Goal: Book appointment/travel/reservation

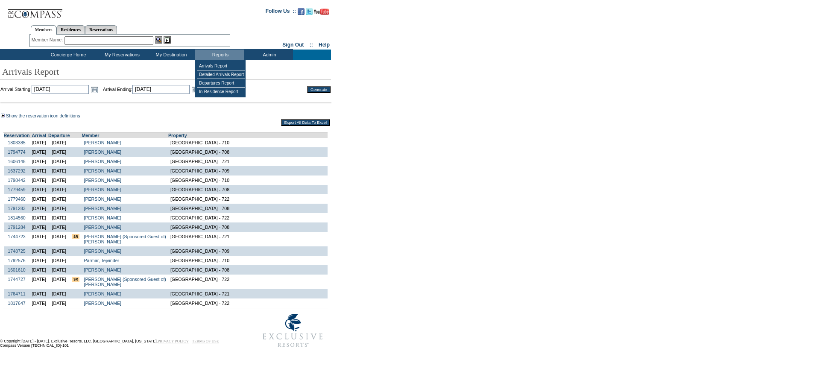
click at [173, 107] on td at bounding box center [165, 106] width 330 height 12
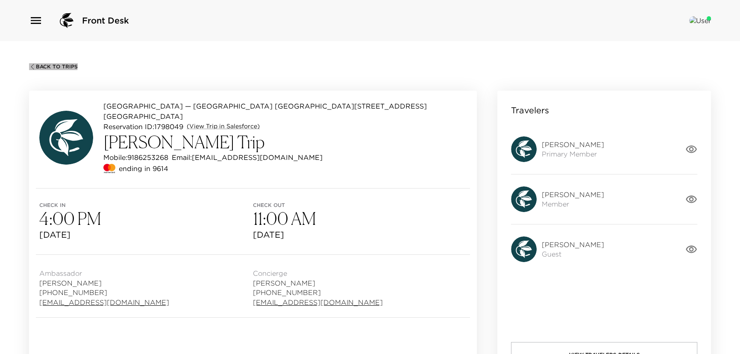
click at [38, 64] on span "Back To Trips" at bounding box center [57, 67] width 42 height 6
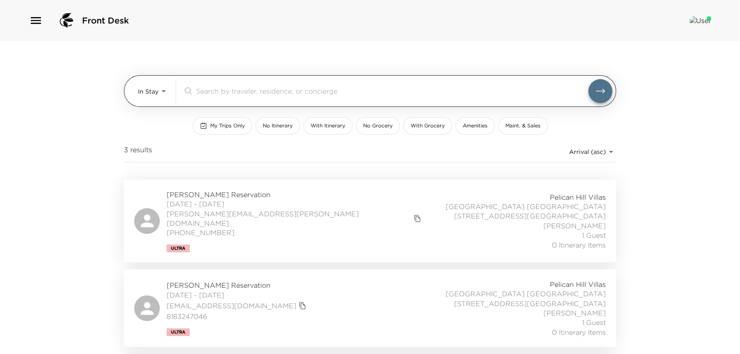
click at [166, 91] on body "Front Desk In Stay In-Stay ​ My Trips Only No Itinerary With Itinerary No Groce…" at bounding box center [370, 177] width 740 height 354
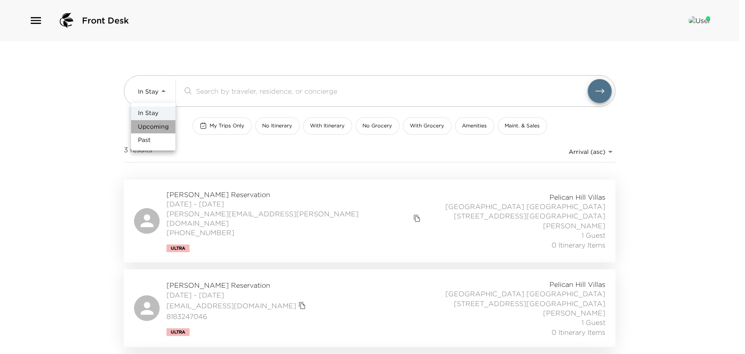
click at [164, 123] on span "Upcoming" at bounding box center [153, 127] width 31 height 9
type input "Upcoming"
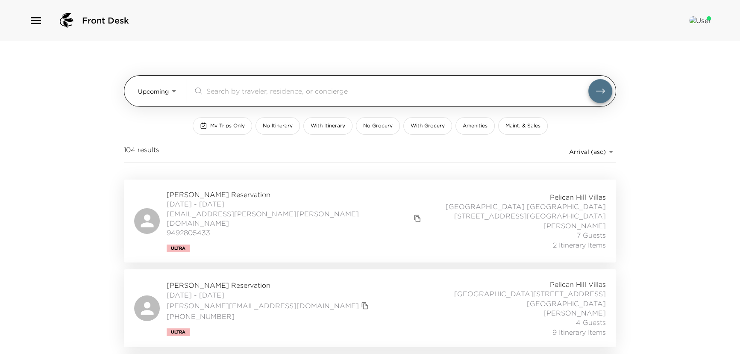
click at [219, 93] on input "search" at bounding box center [397, 91] width 382 height 10
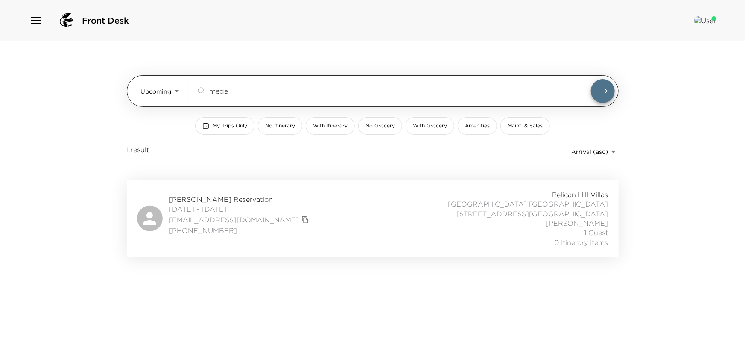
type input "medel"
drag, startPoint x: 237, startPoint y: 90, endPoint x: 191, endPoint y: 91, distance: 45.3
click at [191, 91] on div "Upcoming Upcoming medel ​" at bounding box center [378, 91] width 474 height 24
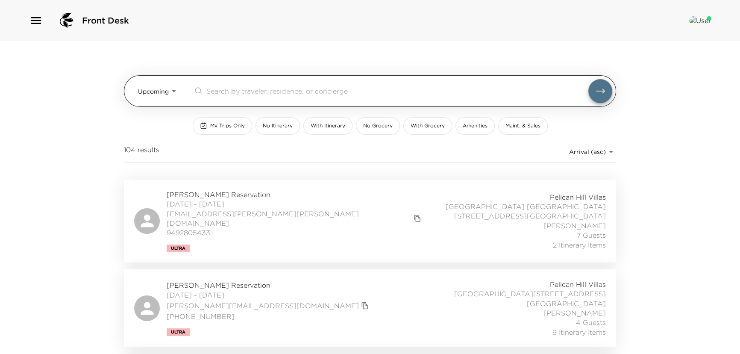
click at [238, 94] on input "search" at bounding box center [397, 91] width 382 height 10
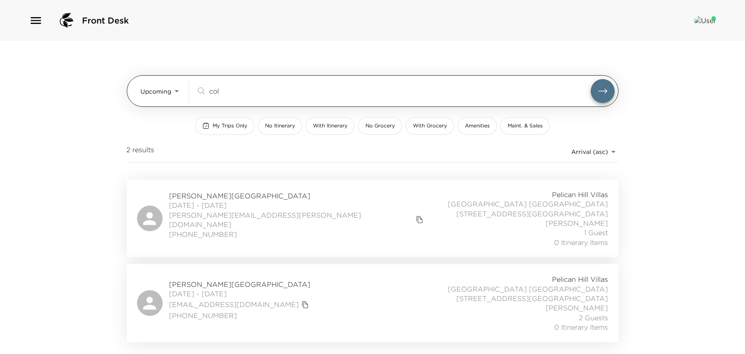
click at [591, 79] on button "submit" at bounding box center [603, 91] width 24 height 24
drag, startPoint x: 225, startPoint y: 89, endPoint x: 108, endPoint y: 91, distance: 116.2
click at [127, 91] on div "Upcoming Upcoming col ​" at bounding box center [373, 91] width 492 height 32
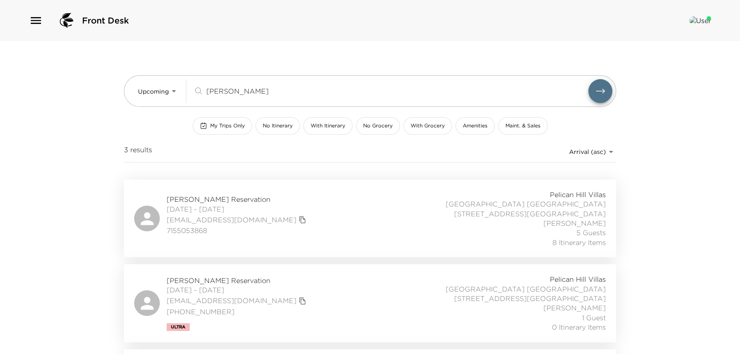
type input "joyce"
click at [588, 79] on button "submit" at bounding box center [600, 91] width 24 height 24
click at [228, 275] on span "Kathy Joyce Reservation" at bounding box center [238, 279] width 142 height 9
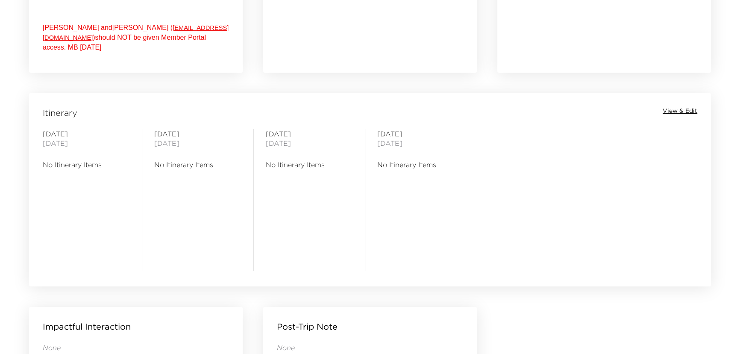
scroll to position [621, 0]
click at [686, 111] on span "View & Edit" at bounding box center [679, 109] width 35 height 9
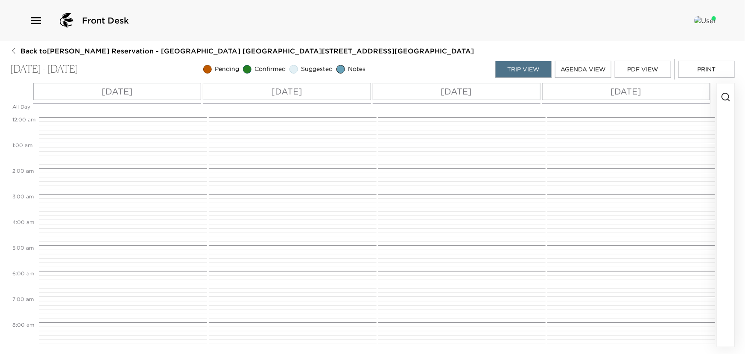
scroll to position [205, 0]
click at [727, 95] on icon "button" at bounding box center [726, 97] width 10 height 10
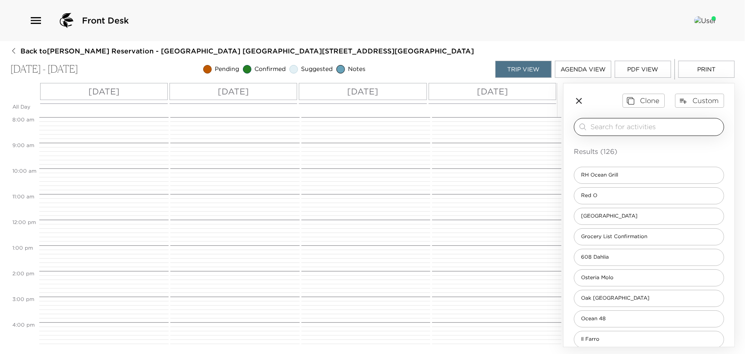
click at [653, 128] on input "search" at bounding box center [656, 127] width 130 height 10
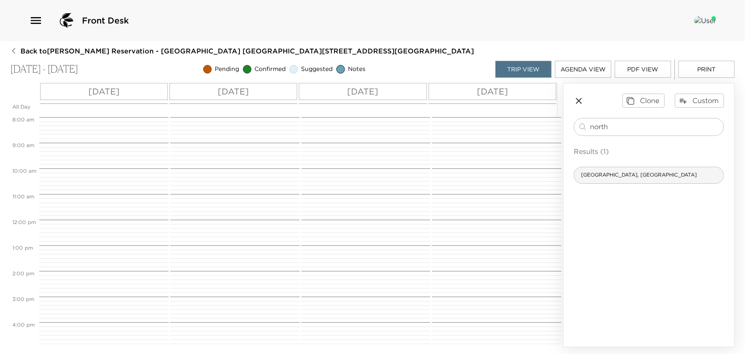
type input "north"
click at [636, 180] on div "[GEOGRAPHIC_DATA], [GEOGRAPHIC_DATA]" at bounding box center [649, 175] width 150 height 17
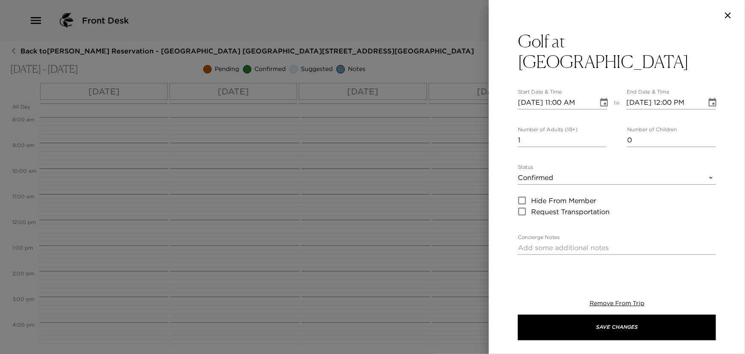
type input "2"
type input "Cancellations can be made without penalty, up to 48 hours in advance.Cancellati…"
click at [600, 138] on input "2" at bounding box center [562, 140] width 89 height 14
type input "3"
type input "Cancellations can be made without penalty, up to 48 hours in advance.Cancellati…"
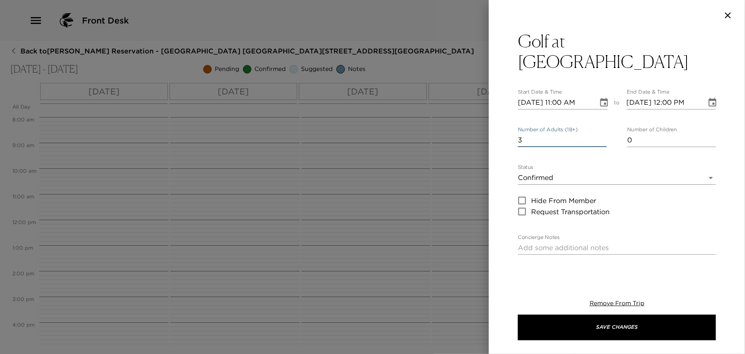
click at [600, 138] on input "3" at bounding box center [562, 140] width 89 height 14
type input "4"
type input "Cancellations can be made without penalty, up to 48 hours in advance.Cancellati…"
type input "4"
click at [600, 138] on input "4" at bounding box center [562, 140] width 89 height 14
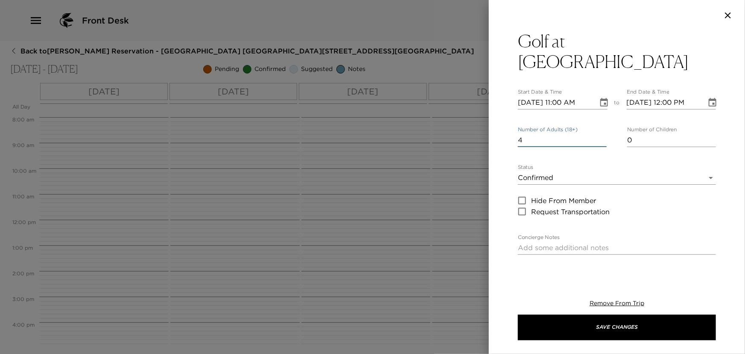
type input "Cancellations can be made without penalty, up to 48 hours in advance.Cancellati…"
click at [599, 102] on icon "Choose date, selected date is Nov 11, 2025" at bounding box center [604, 102] width 10 height 10
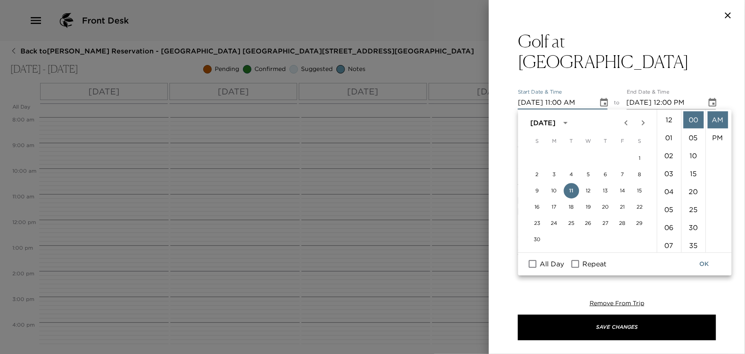
scroll to position [197, 0]
click at [586, 192] on button "12" at bounding box center [588, 190] width 15 height 15
type input "[DATE] 11:00 AM"
type input "[DATE] 12:00 PM"
type input "Cancellations can be made without penalty, up to 48 hours in advance.Cancellati…"
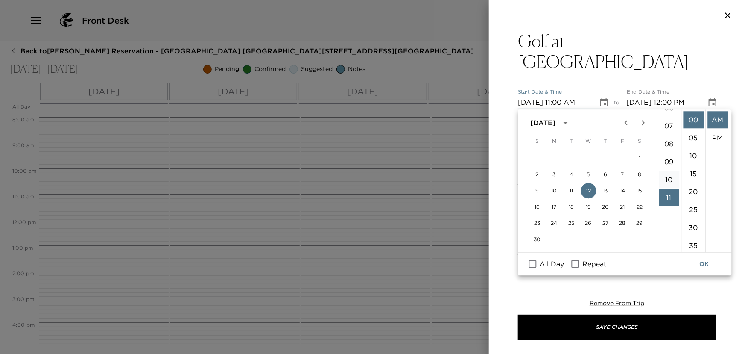
click at [666, 177] on li "10" at bounding box center [669, 179] width 20 height 17
type input "[DATE] 10:00 AM"
type input "Cancellations can be made without penalty, up to 48 hours in advance.Cancellati…"
click at [694, 152] on li "10" at bounding box center [693, 155] width 20 height 17
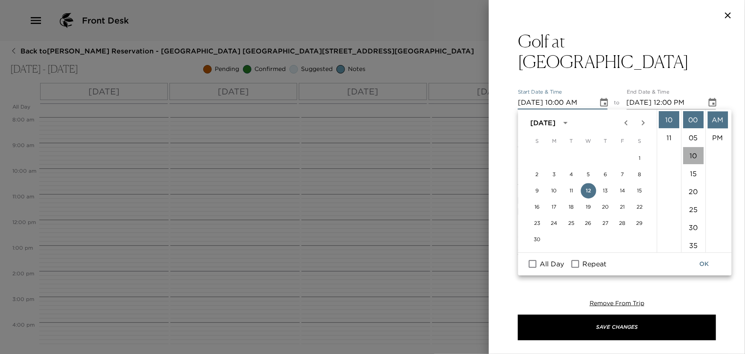
type input "[DATE] 10:10 AM"
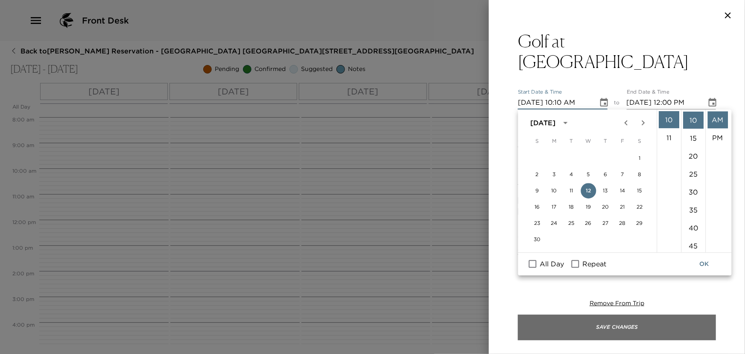
click at [650, 333] on button "Save Changes" at bounding box center [617, 327] width 198 height 26
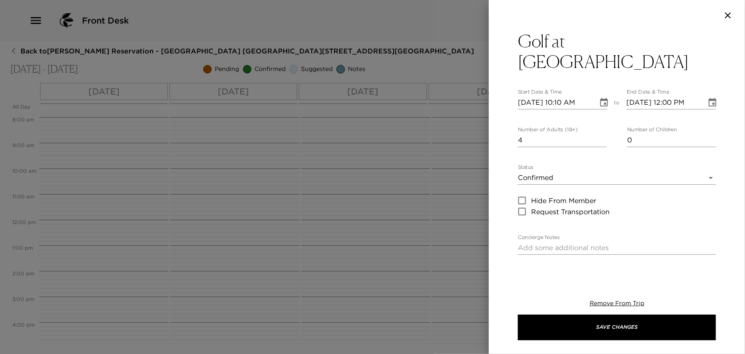
type input "Cancellations can be made without penalty, up to 48 hours in advance.Cancellati…"
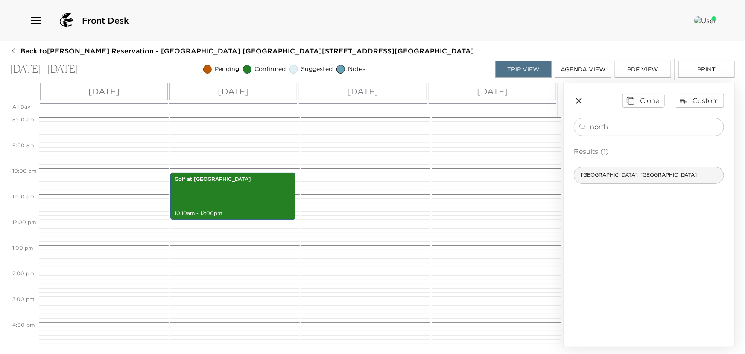
click at [626, 179] on div "[GEOGRAPHIC_DATA], [GEOGRAPHIC_DATA]" at bounding box center [649, 175] width 150 height 17
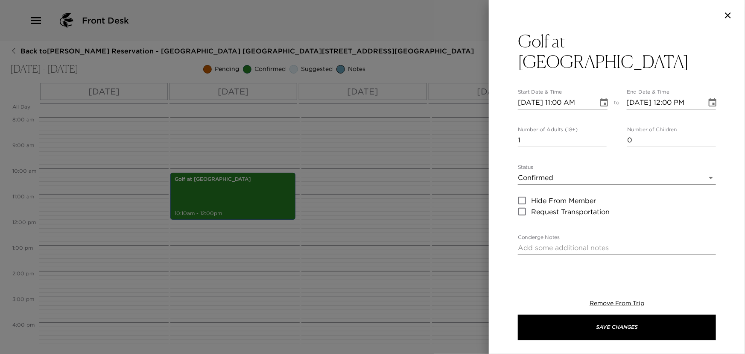
type input "2"
type input "Cancellations can be made without penalty, up to 48 hours in advance.Cancellati…"
click at [602, 137] on input "2" at bounding box center [562, 140] width 89 height 14
type input "3"
type input "Cancellations can be made without penalty, up to 48 hours in advance.Cancellati…"
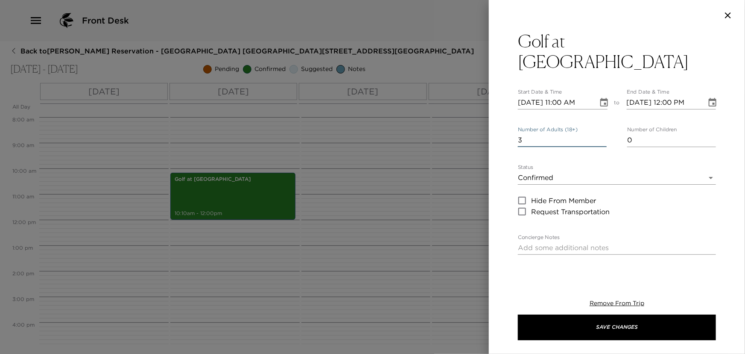
click at [602, 137] on input "3" at bounding box center [562, 140] width 89 height 14
type input "4"
type input "Cancellations can be made without penalty, up to 48 hours in advance.Cancellati…"
type input "4"
click at [602, 137] on input "4" at bounding box center [562, 140] width 89 height 14
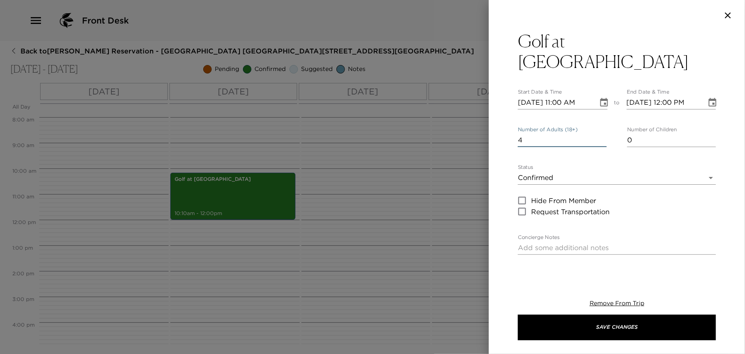
type input "Cancellations can be made without penalty, up to 48 hours in advance.Cancellati…"
click at [600, 102] on icon "Choose date, selected date is Nov 11, 2025" at bounding box center [604, 102] width 10 height 10
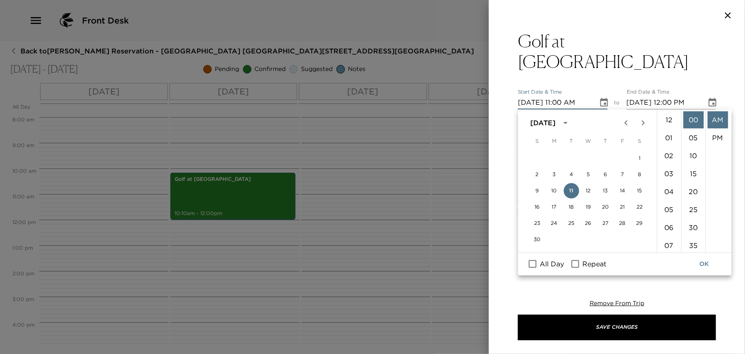
scroll to position [197, 0]
click at [606, 189] on button "13" at bounding box center [605, 190] width 15 height 15
type input "[DATE] 11:00 AM"
type input "[DATE] 12:00 PM"
type input "Cancellations can be made without penalty, up to 48 hours in advance.Cancellati…"
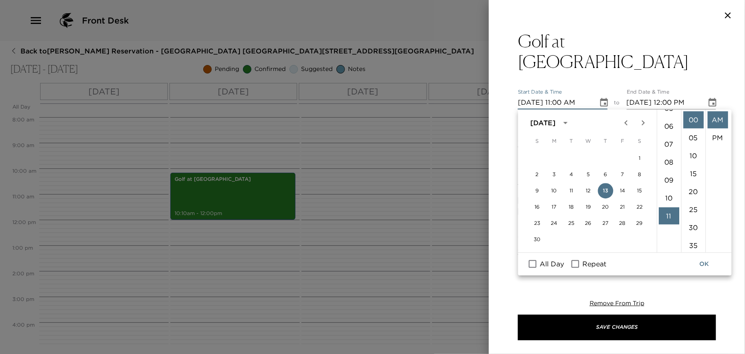
scroll to position [81, 0]
click at [664, 217] on li "10" at bounding box center [669, 218] width 20 height 17
type input "[DATE] 10:00 AM"
type input "Cancellations can be made without penalty, up to 48 hours in advance.Cancellati…"
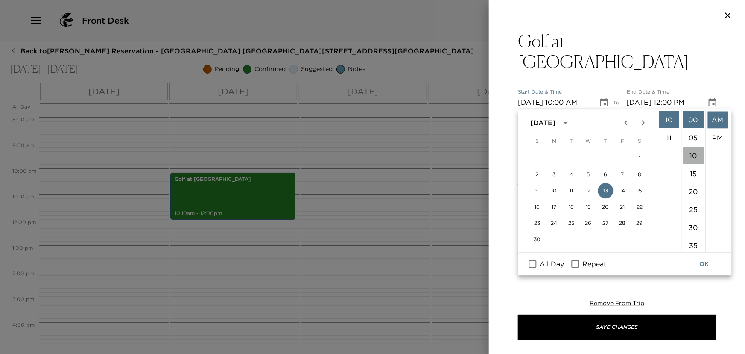
drag, startPoint x: 690, startPoint y: 152, endPoint x: 664, endPoint y: 226, distance: 78.9
click at [690, 154] on li "10" at bounding box center [693, 155] width 20 height 17
type input "[DATE] 10:10 AM"
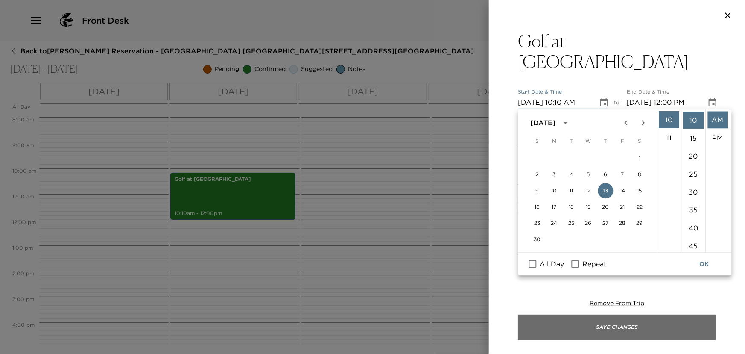
click at [638, 323] on button "Save Changes" at bounding box center [617, 327] width 198 height 26
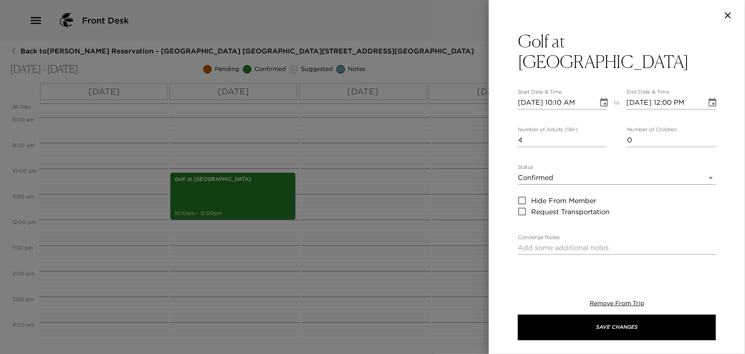
type input "Cancellations can be made without penalty, up to 48 hours in advance.Cancellati…"
